Goal: Find contact information: Find contact information

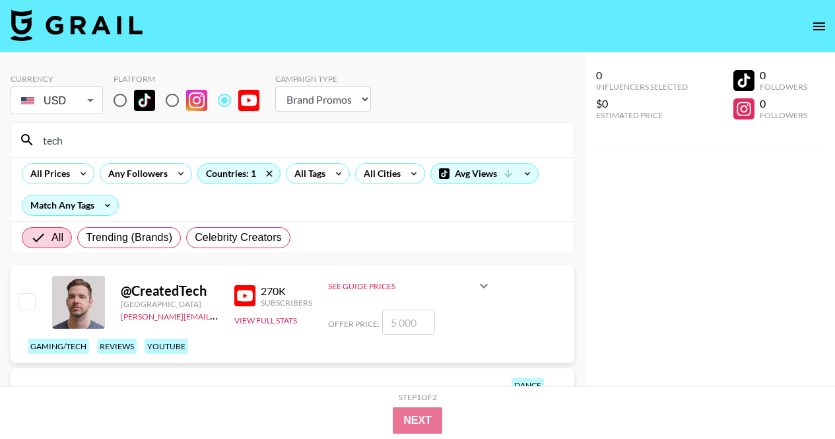
select select "Brand"
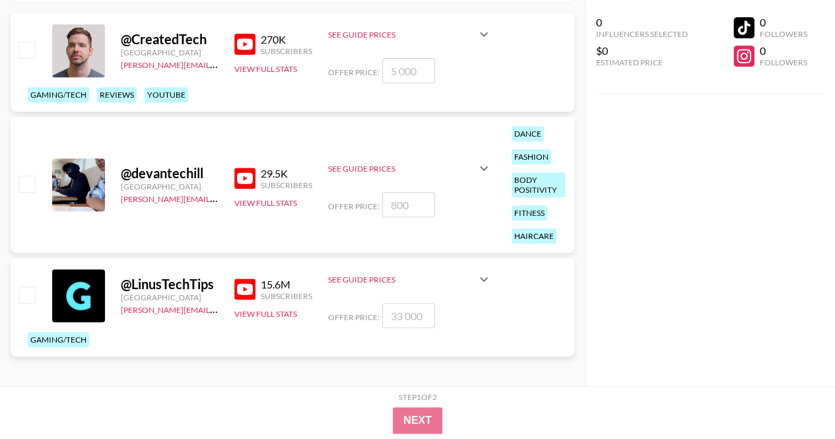
scroll to position [257, 0]
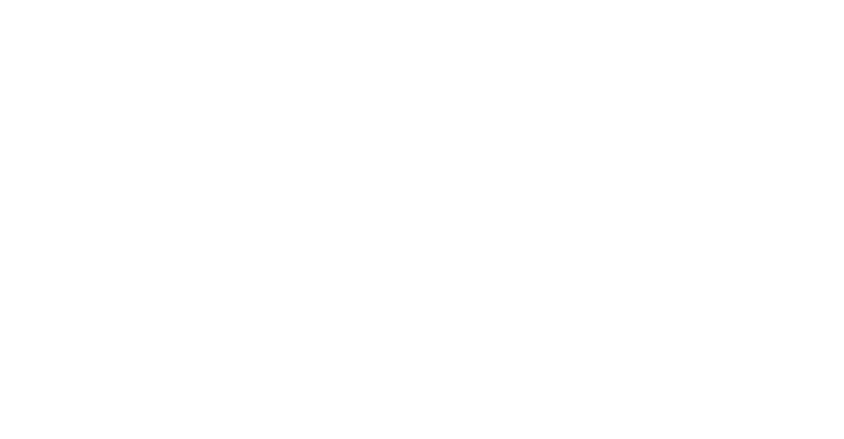
select select "Brand"
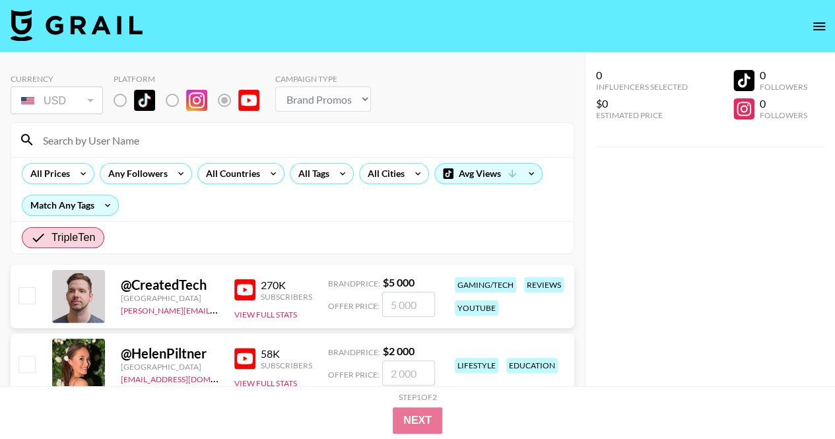
scroll to position [51, 0]
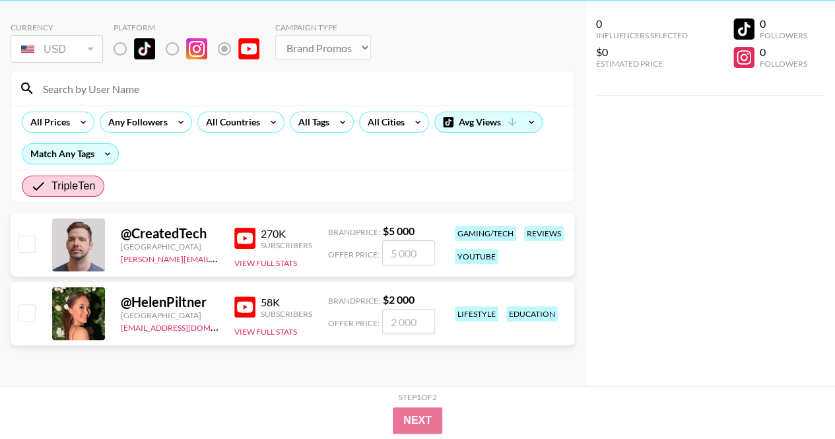
click at [244, 241] on img at bounding box center [244, 238] width 21 height 21
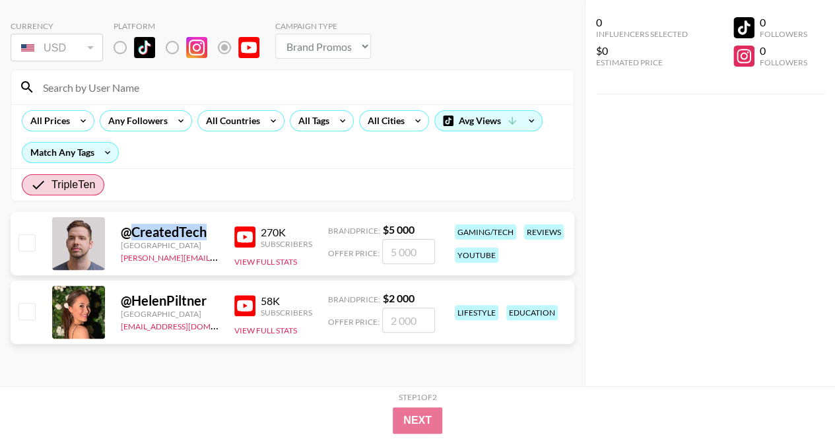
drag, startPoint x: 208, startPoint y: 226, endPoint x: 131, endPoint y: 228, distance: 77.2
click at [131, 228] on div "@ CreatedTech" at bounding box center [170, 232] width 98 height 16
copy div "CreatedTech"
drag, startPoint x: 207, startPoint y: 301, endPoint x: 133, endPoint y: 298, distance: 74.0
click at [133, 298] on div "@ HelenPiltner" at bounding box center [170, 300] width 98 height 16
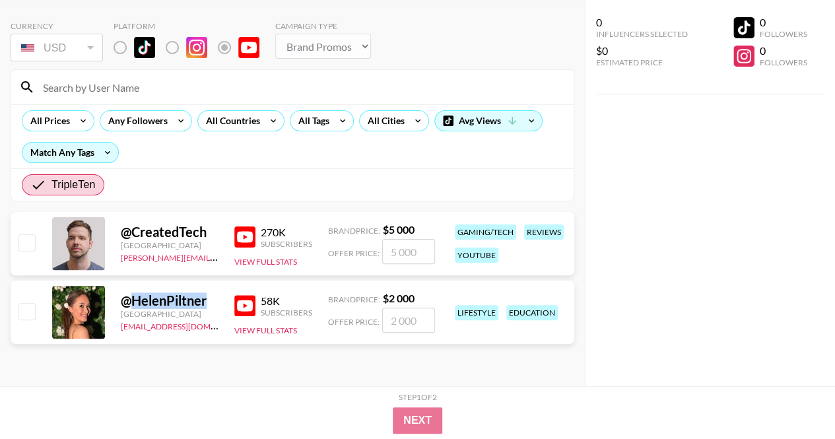
copy div "HelenPiltner"
